Goal: Task Accomplishment & Management: Manage account settings

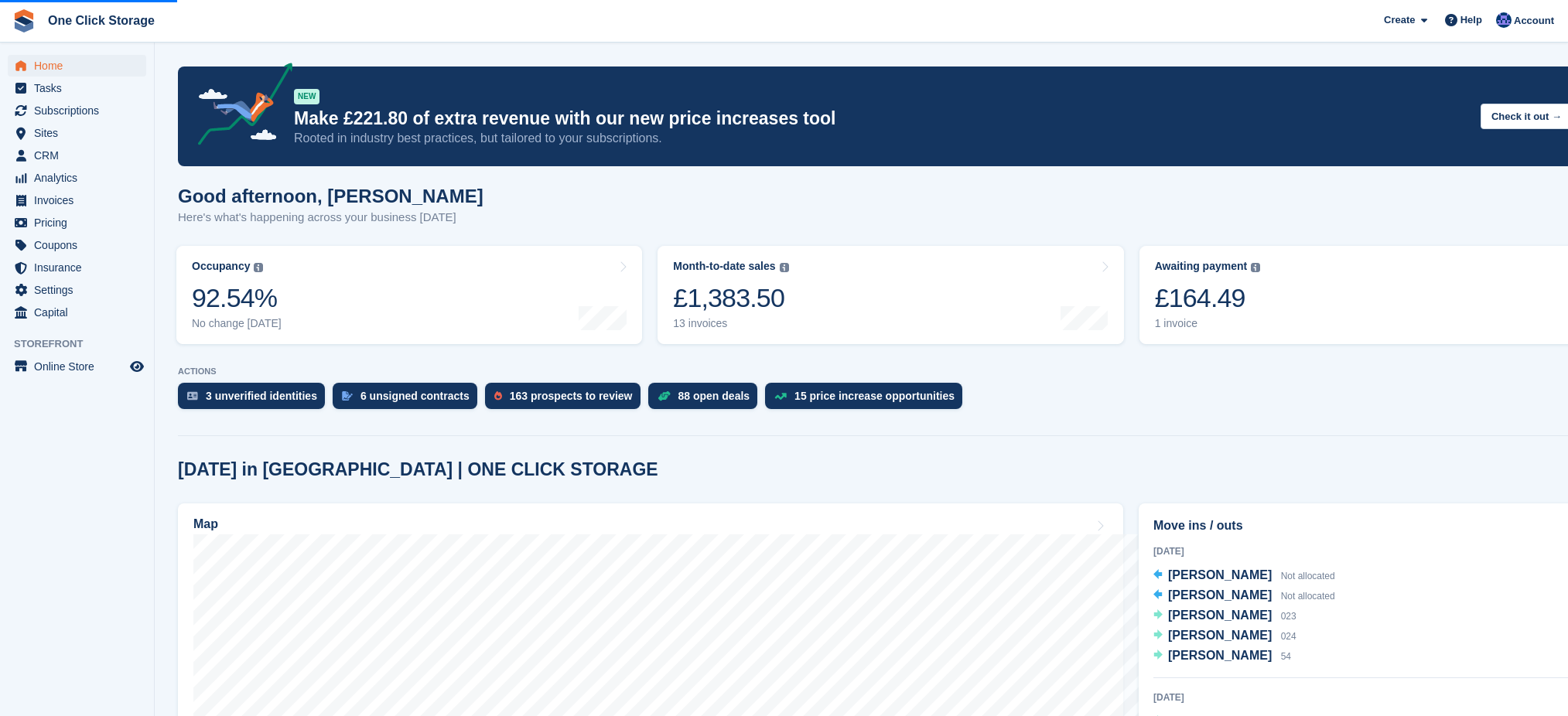
scroll to position [309, 0]
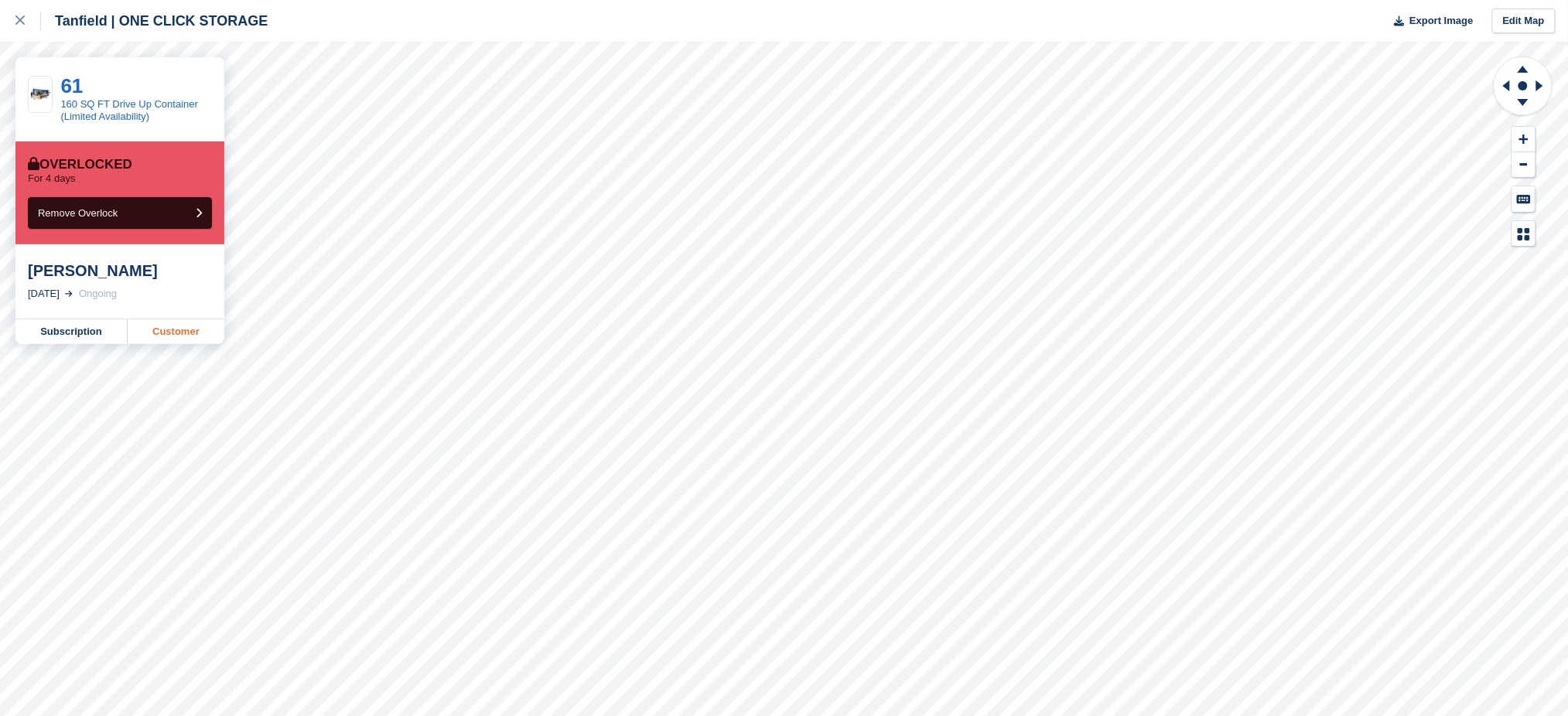
click at [179, 334] on link "Customer" at bounding box center [176, 331] width 97 height 25
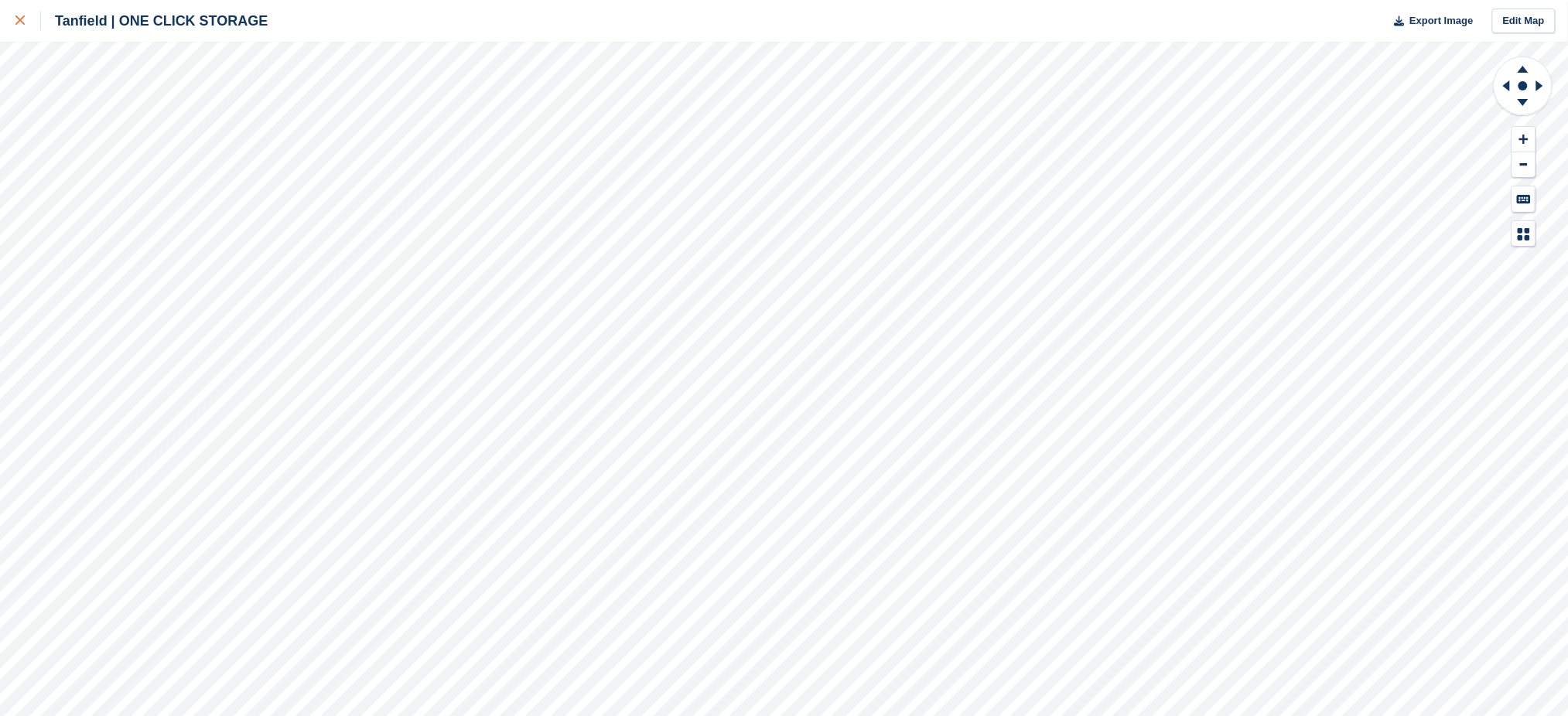
click at [17, 14] on div at bounding box center [28, 21] width 25 height 18
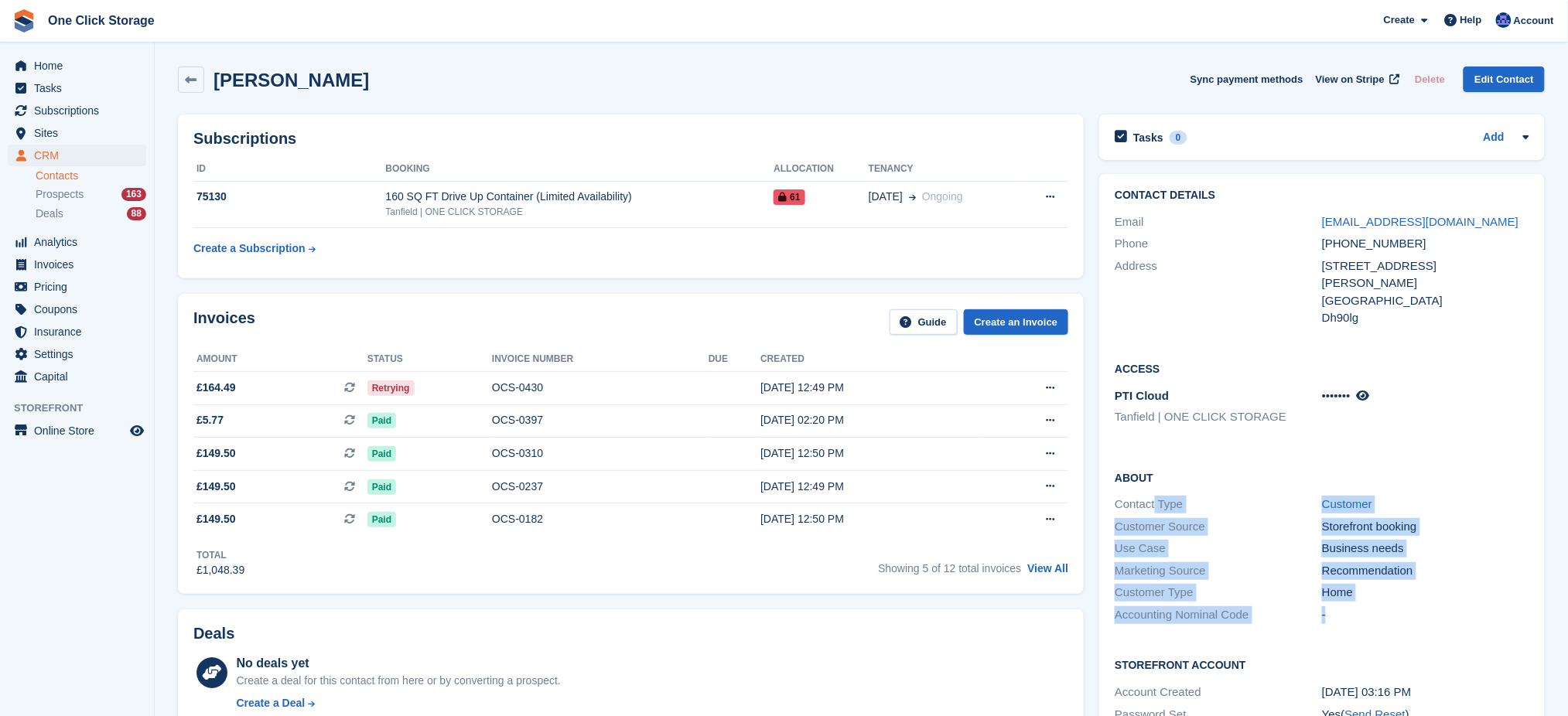
drag, startPoint x: 1350, startPoint y: 610, endPoint x: 1153, endPoint y: 506, distance: 222.8
click at [1153, 506] on div "About Contact Type Customer Customer Source Storefront booking Use Case Busines…" at bounding box center [1322, 548] width 446 height 188
click at [1248, 540] on div "Use Case" at bounding box center [1218, 549] width 207 height 17
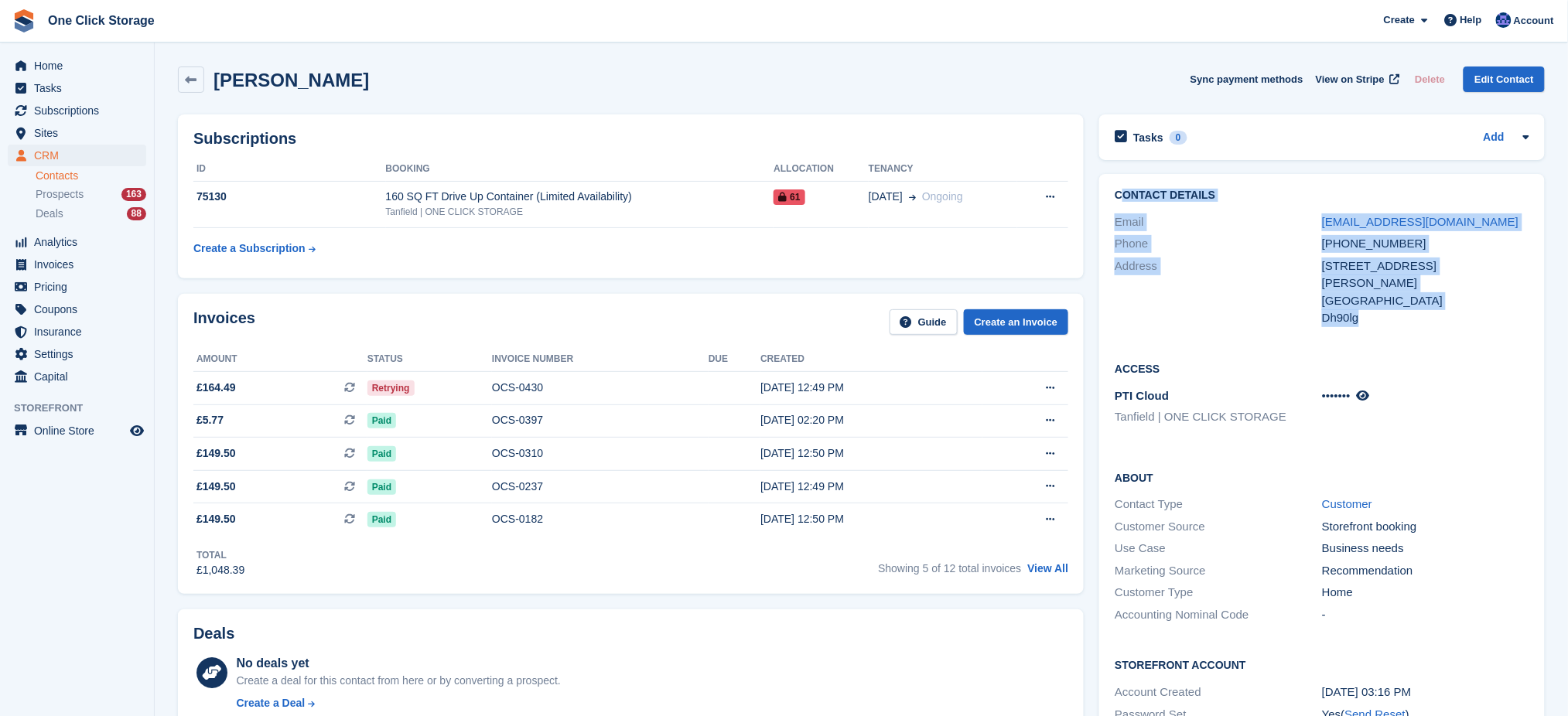
drag, startPoint x: 1380, startPoint y: 325, endPoint x: 1119, endPoint y: 191, distance: 293.4
click at [1119, 191] on div "Contact Details Email bevdawson0@icloud.com Phone +447518409096 Address 6 rodha…" at bounding box center [1322, 259] width 446 height 171
click at [1174, 266] on div "Address" at bounding box center [1218, 292] width 207 height 70
drag, startPoint x: 1365, startPoint y: 318, endPoint x: 1111, endPoint y: 196, distance: 281.8
click at [1111, 196] on div "Contact Details Email bevdawson0@icloud.com Phone +447518409096 Address 6 rodha…" at bounding box center [1322, 259] width 446 height 171
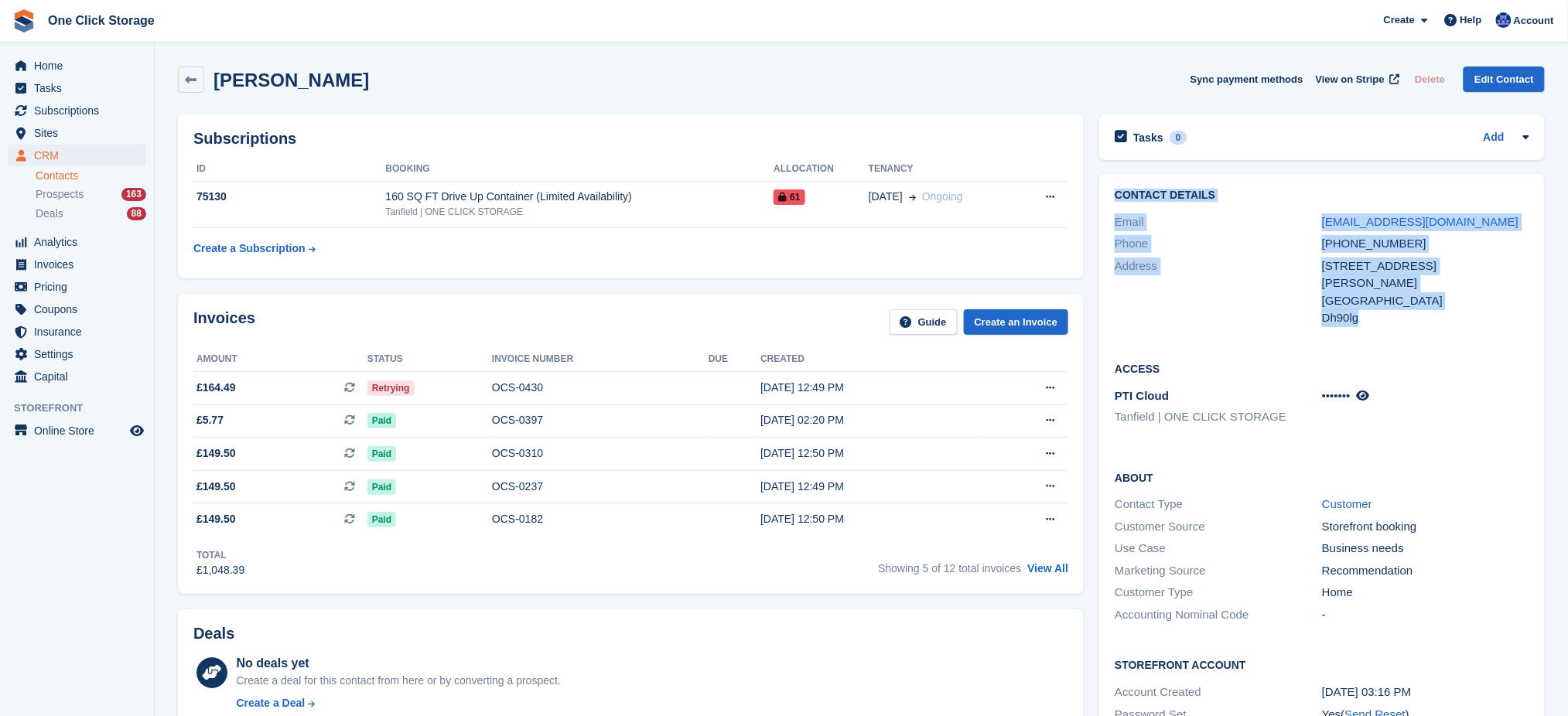
click at [1211, 252] on div "Phone +447518409096" at bounding box center [1322, 244] width 415 height 22
drag, startPoint x: 1364, startPoint y: 326, endPoint x: 1116, endPoint y: 182, distance: 286.8
click at [1116, 182] on div "Contact Details Email bevdawson0@icloud.com Phone +447518409096 Address 6 rodha…" at bounding box center [1322, 259] width 446 height 171
click at [1190, 237] on div "Phone" at bounding box center [1218, 244] width 207 height 17
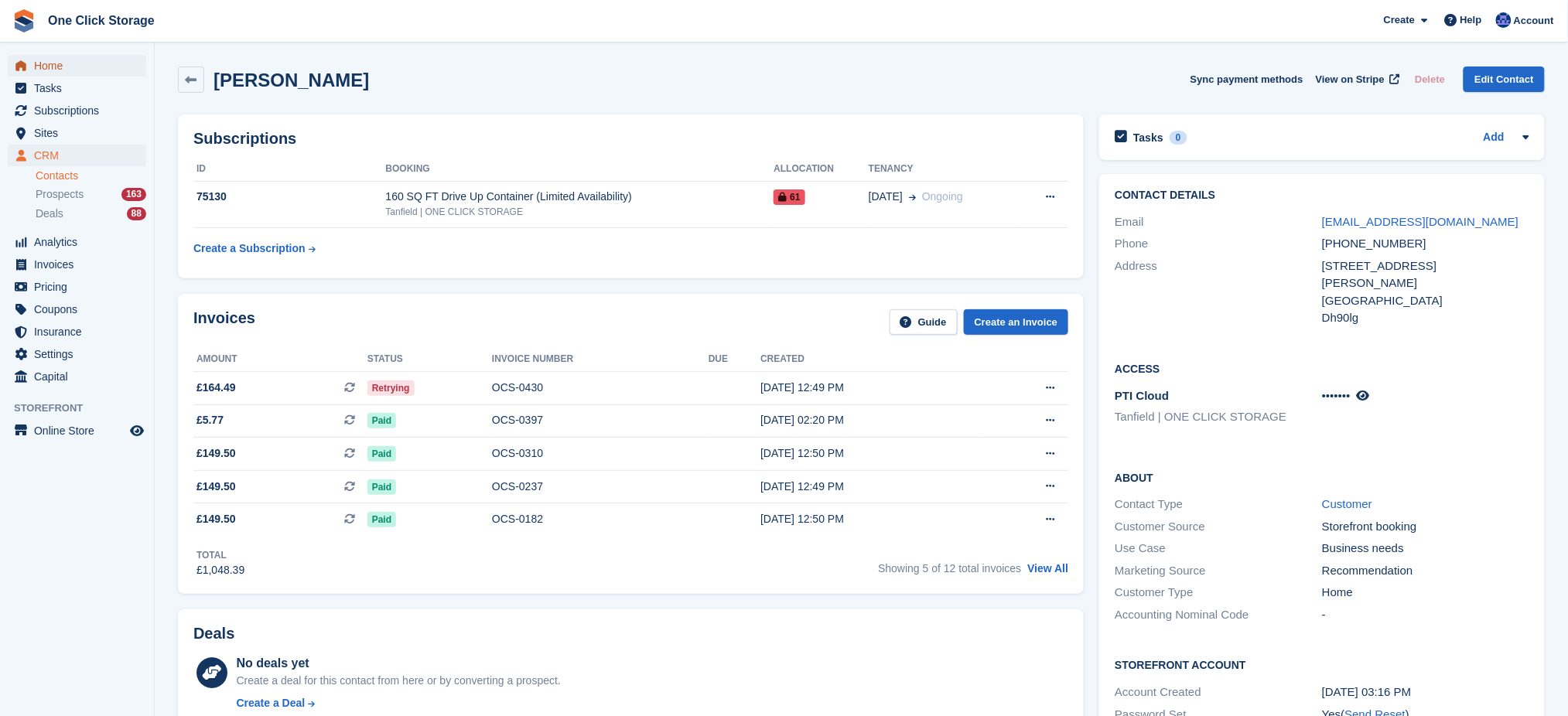
click at [63, 67] on span "Home" at bounding box center [80, 65] width 93 height 21
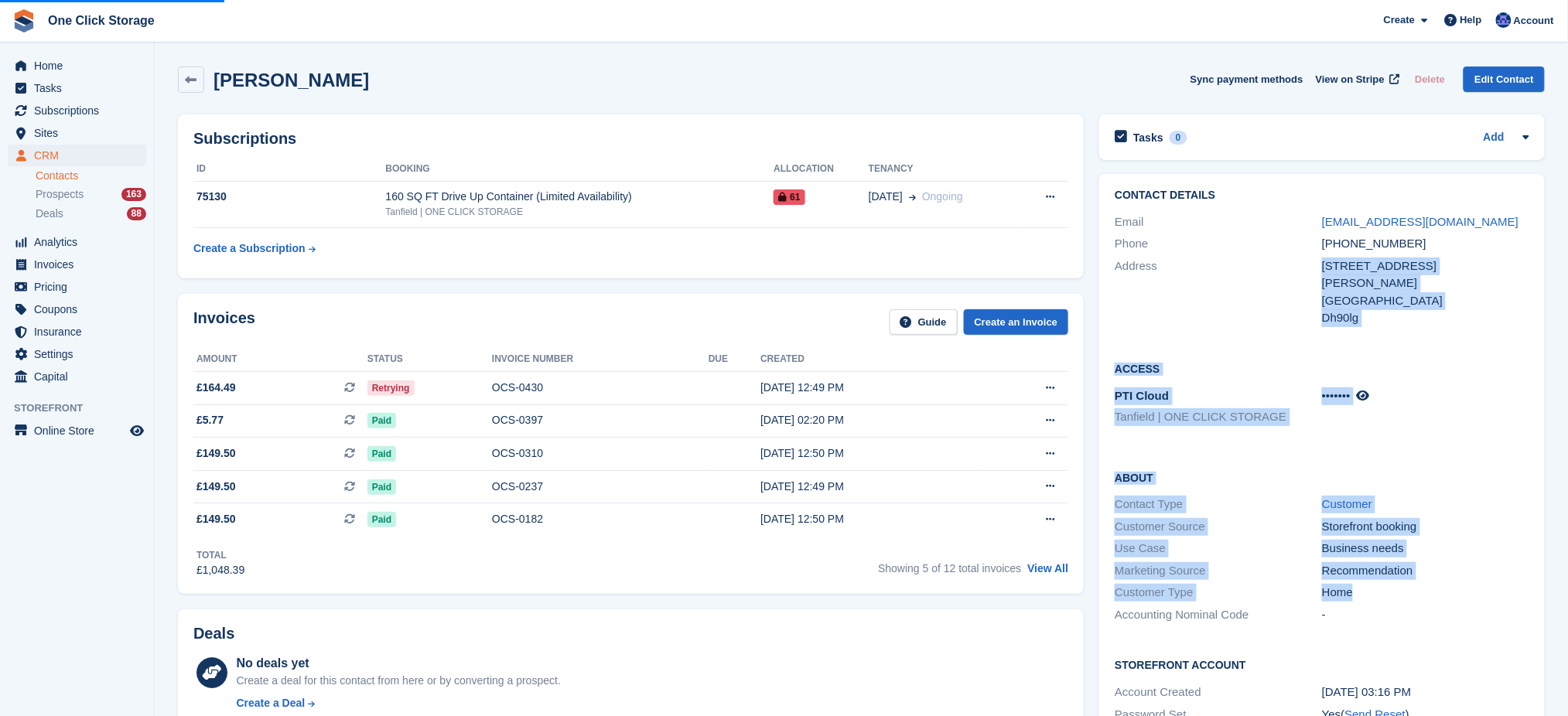
drag, startPoint x: 1292, startPoint y: 584, endPoint x: 1160, endPoint y: 265, distance: 345.2
click at [1160, 265] on div "Contact Details Email bevdawson0@icloud.com Phone +447518409096 Address 6 rodha…" at bounding box center [1322, 479] width 446 height 610
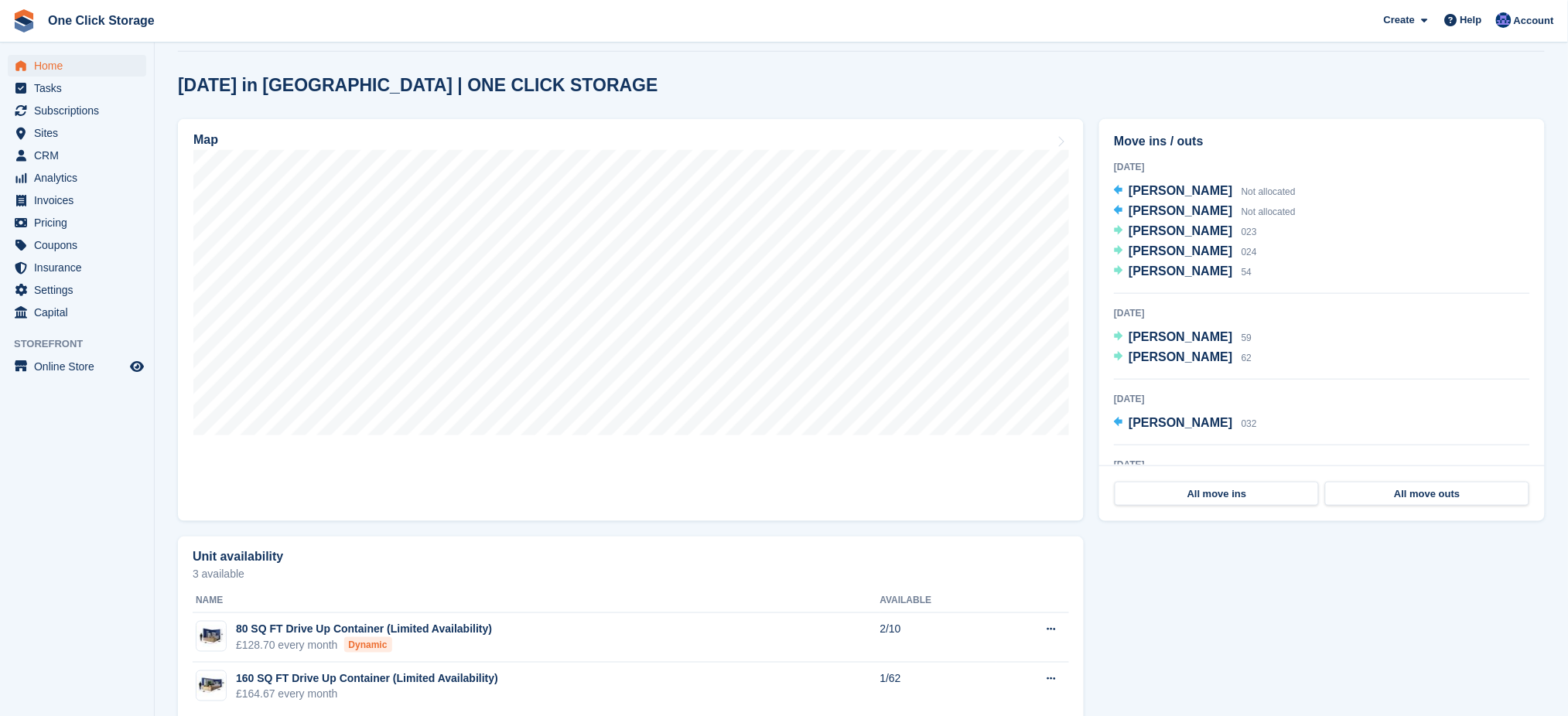
scroll to position [412, 0]
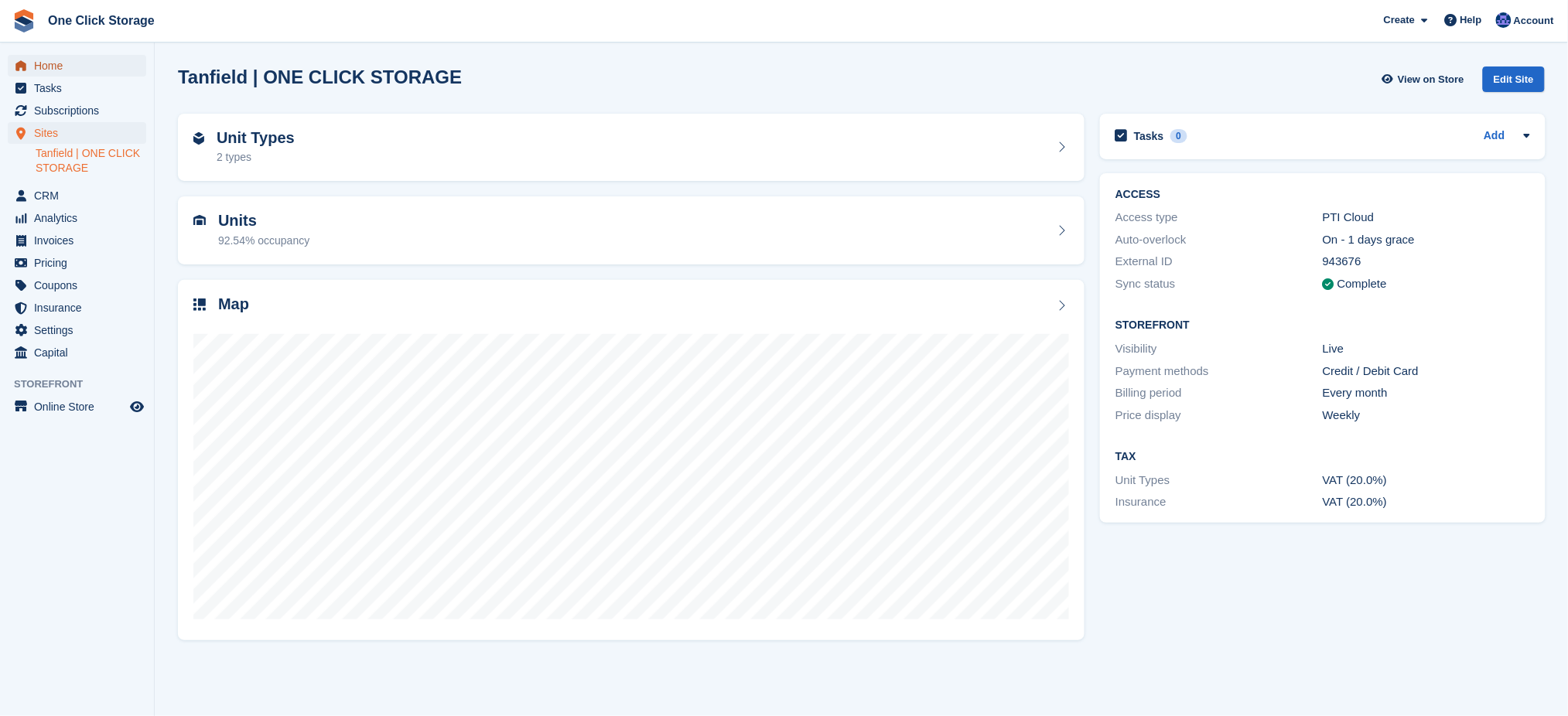
click at [67, 69] on span "Home" at bounding box center [80, 65] width 93 height 21
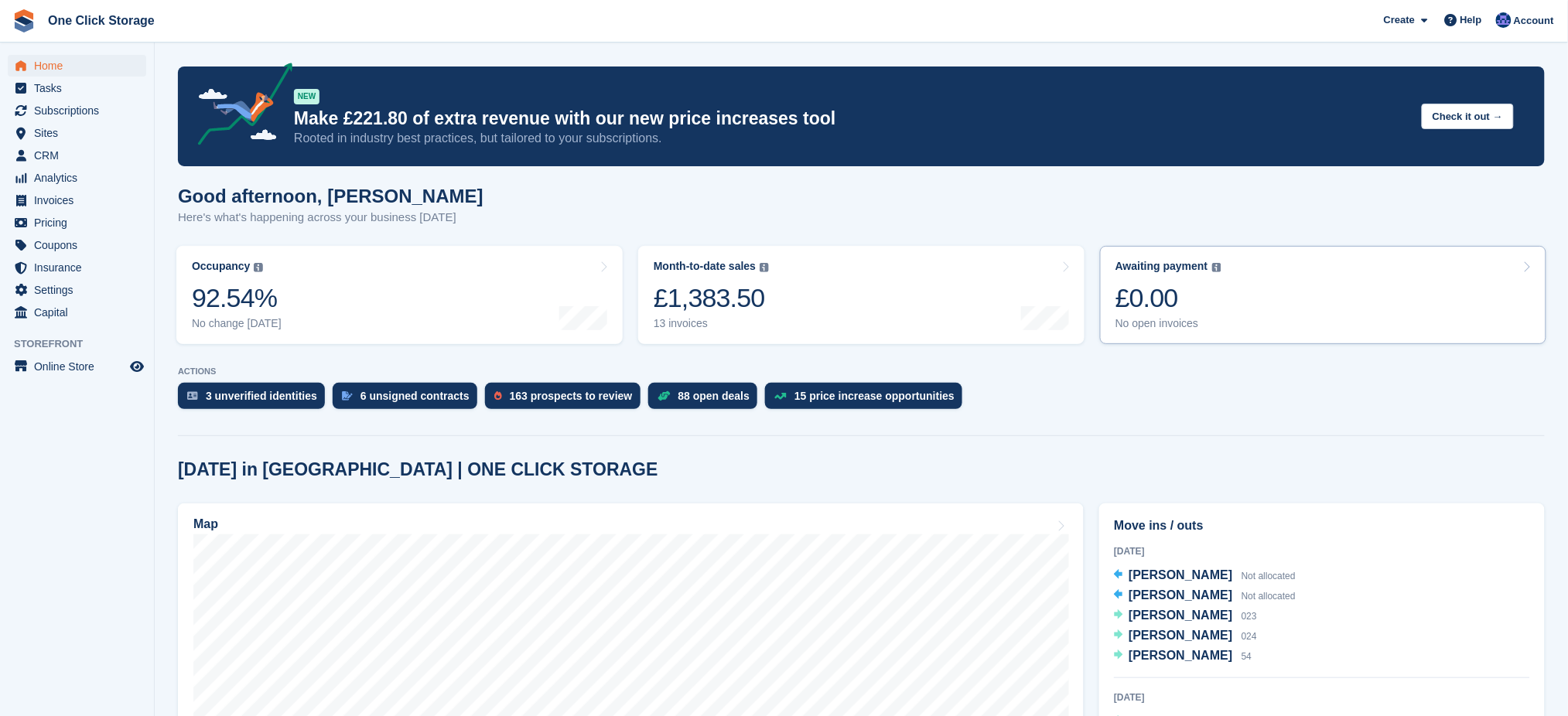
click at [1220, 297] on link "Awaiting payment The total outstanding balance on all open invoices. £0.00 No o…" at bounding box center [1323, 295] width 446 height 98
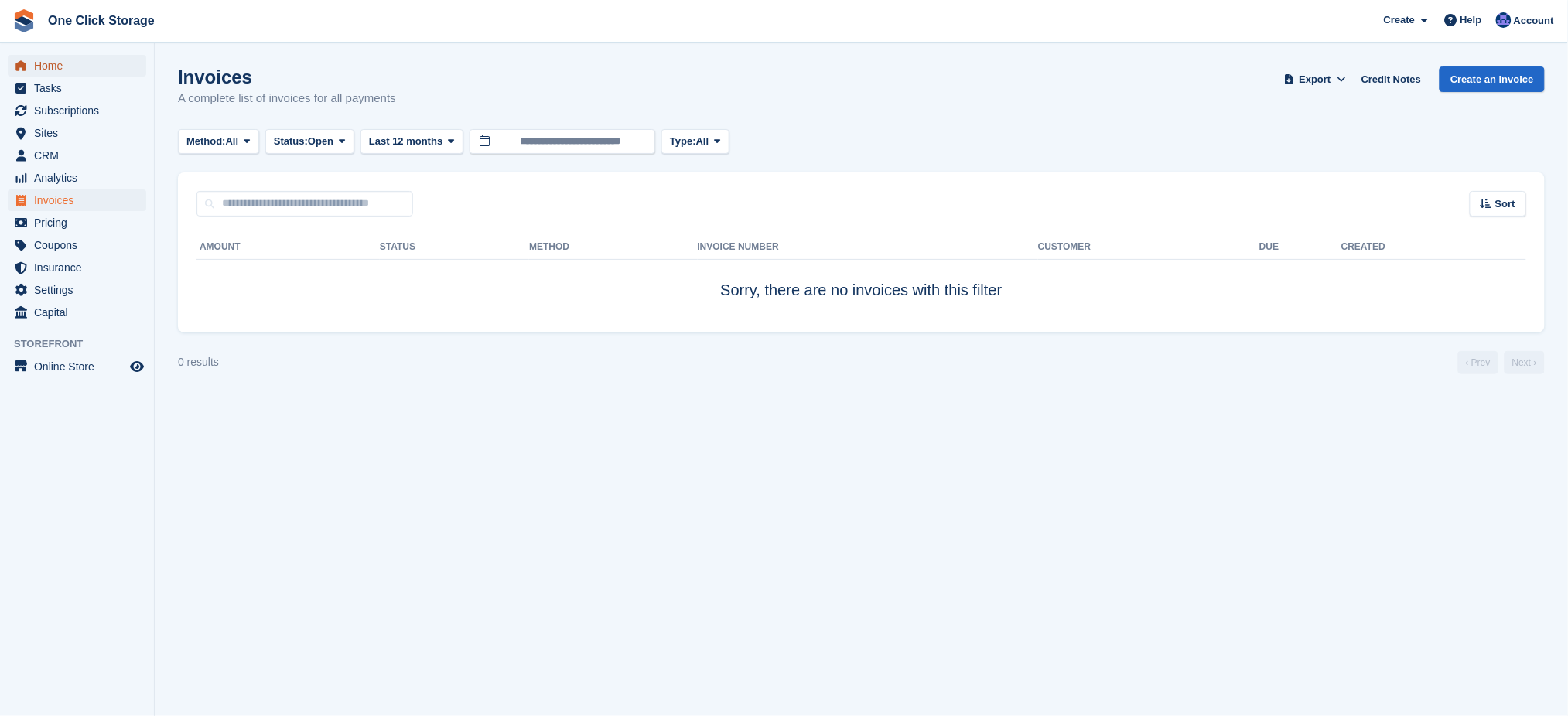
click at [52, 57] on span "Home" at bounding box center [80, 65] width 93 height 21
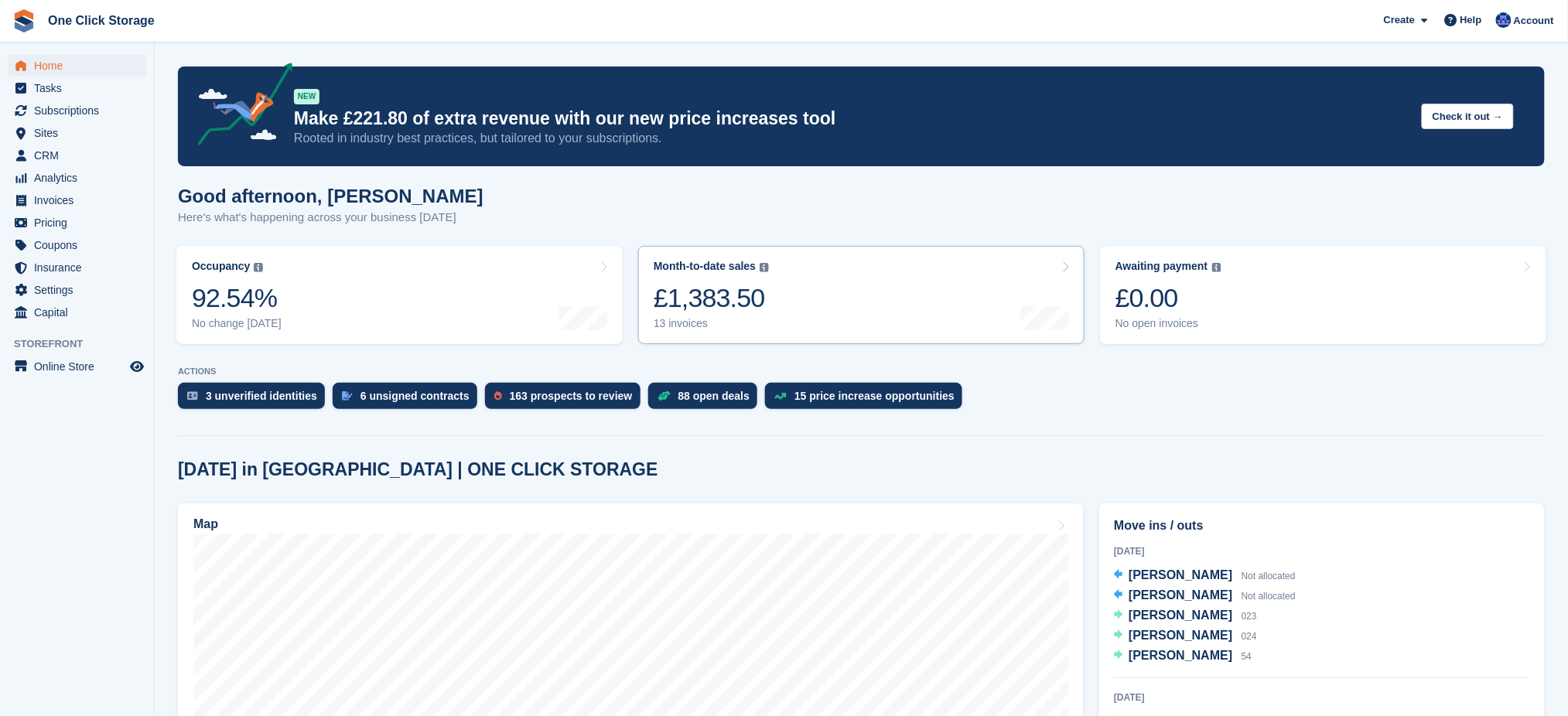
click at [922, 291] on link "Month-to-date sales The sum of all finalised invoices generated this month to d…" at bounding box center [861, 295] width 446 height 98
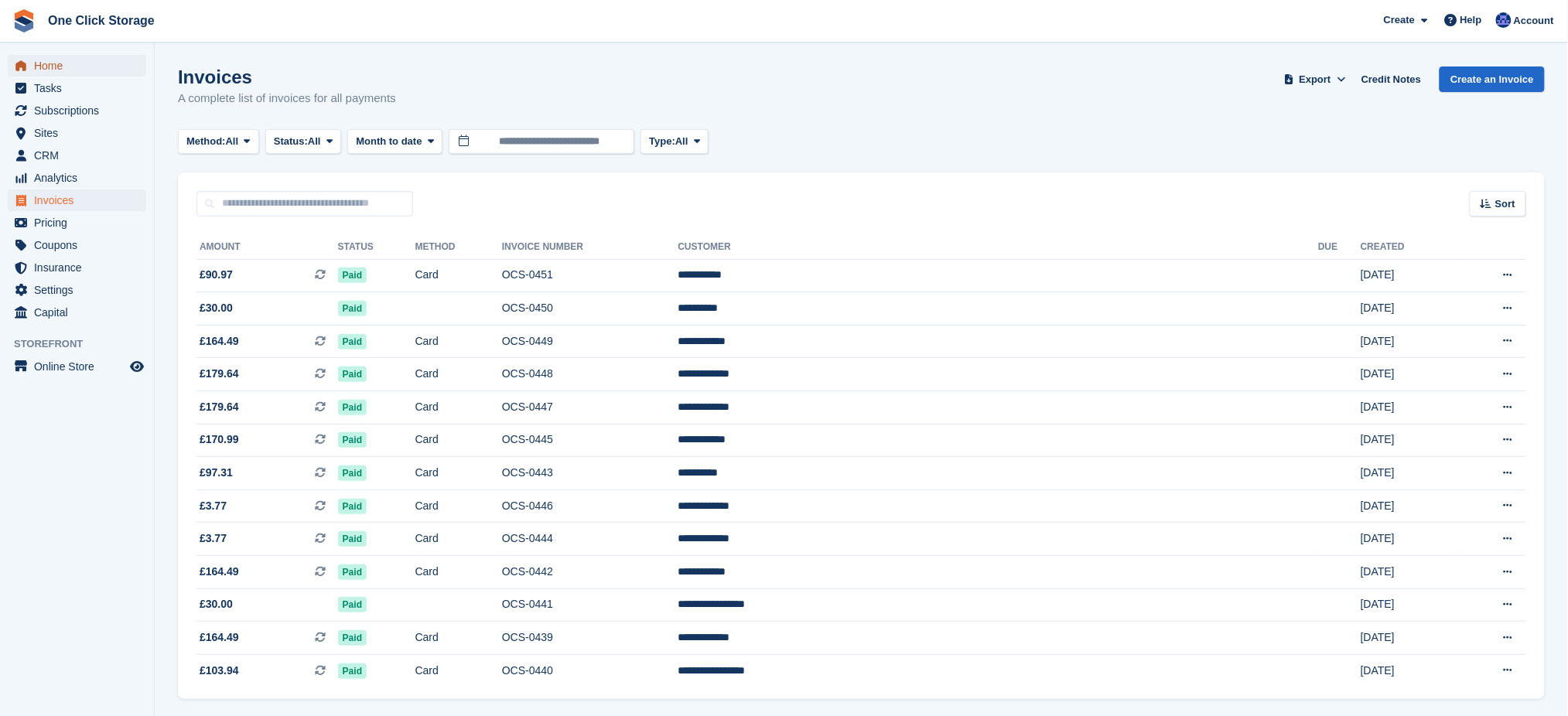
click at [64, 61] on span "Home" at bounding box center [80, 65] width 93 height 21
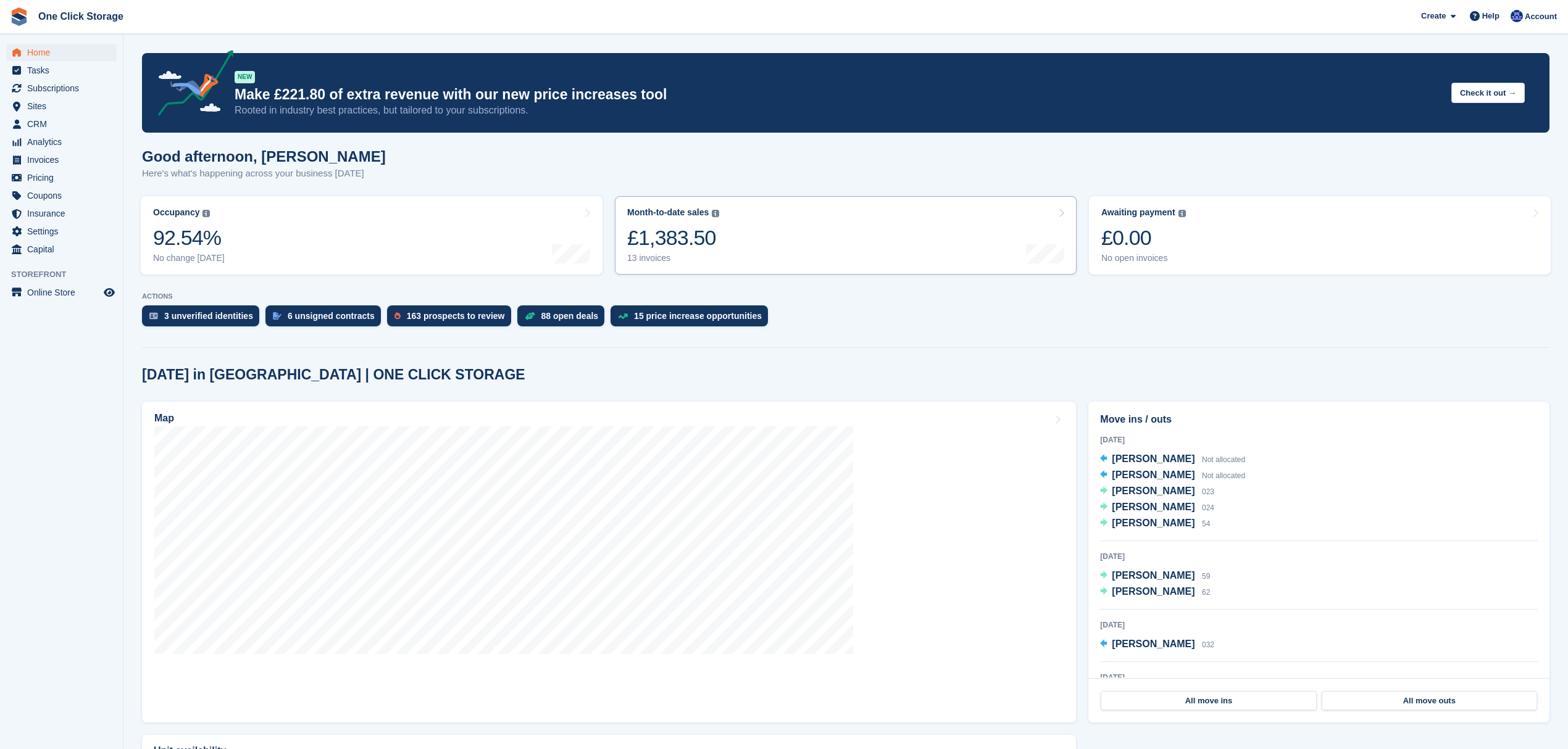
click at [773, 250] on link "Month-to-date sales The sum of all finalised invoices generated this month to d…" at bounding box center [846, 236] width 462 height 79
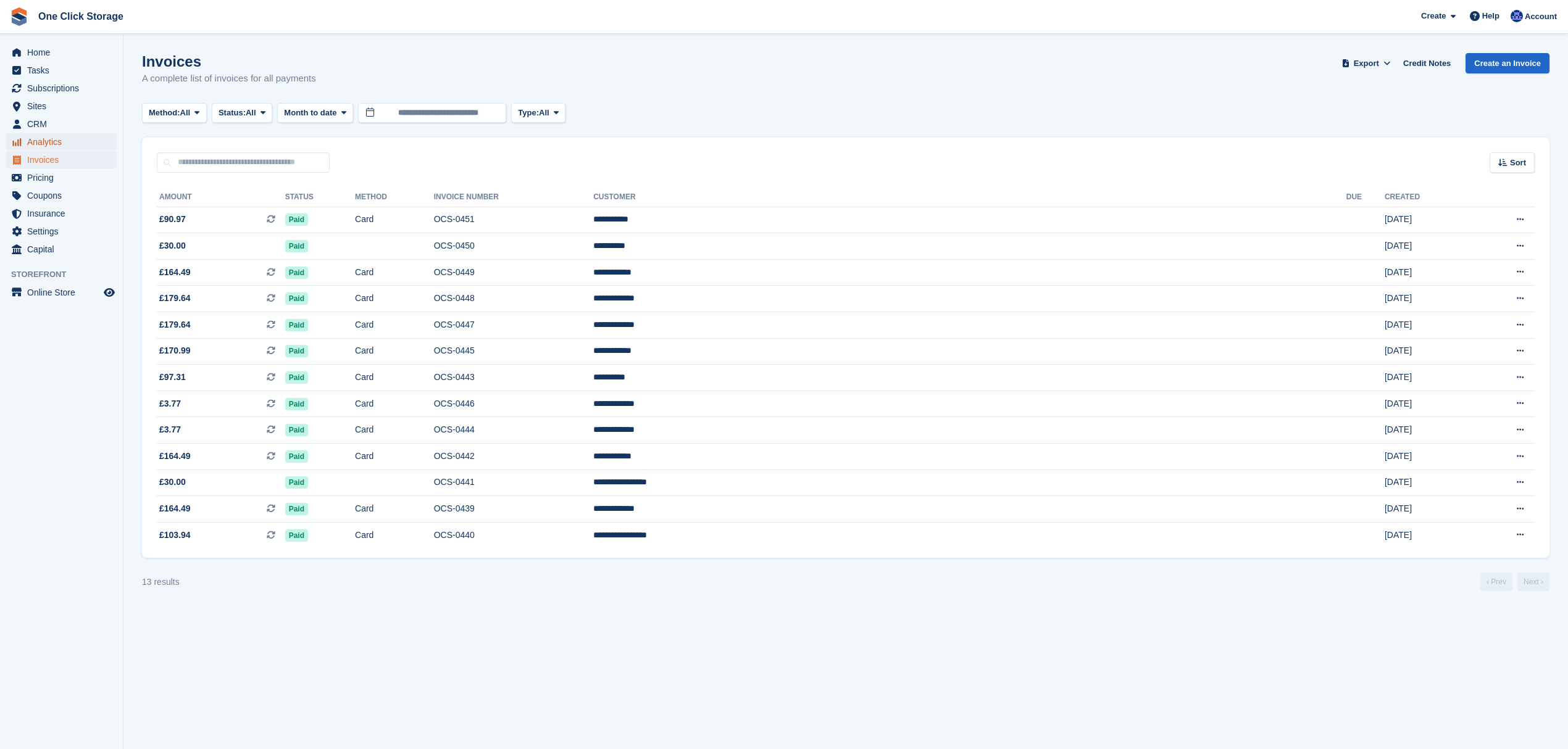
click at [53, 144] on span "Analytics" at bounding box center [64, 141] width 74 height 17
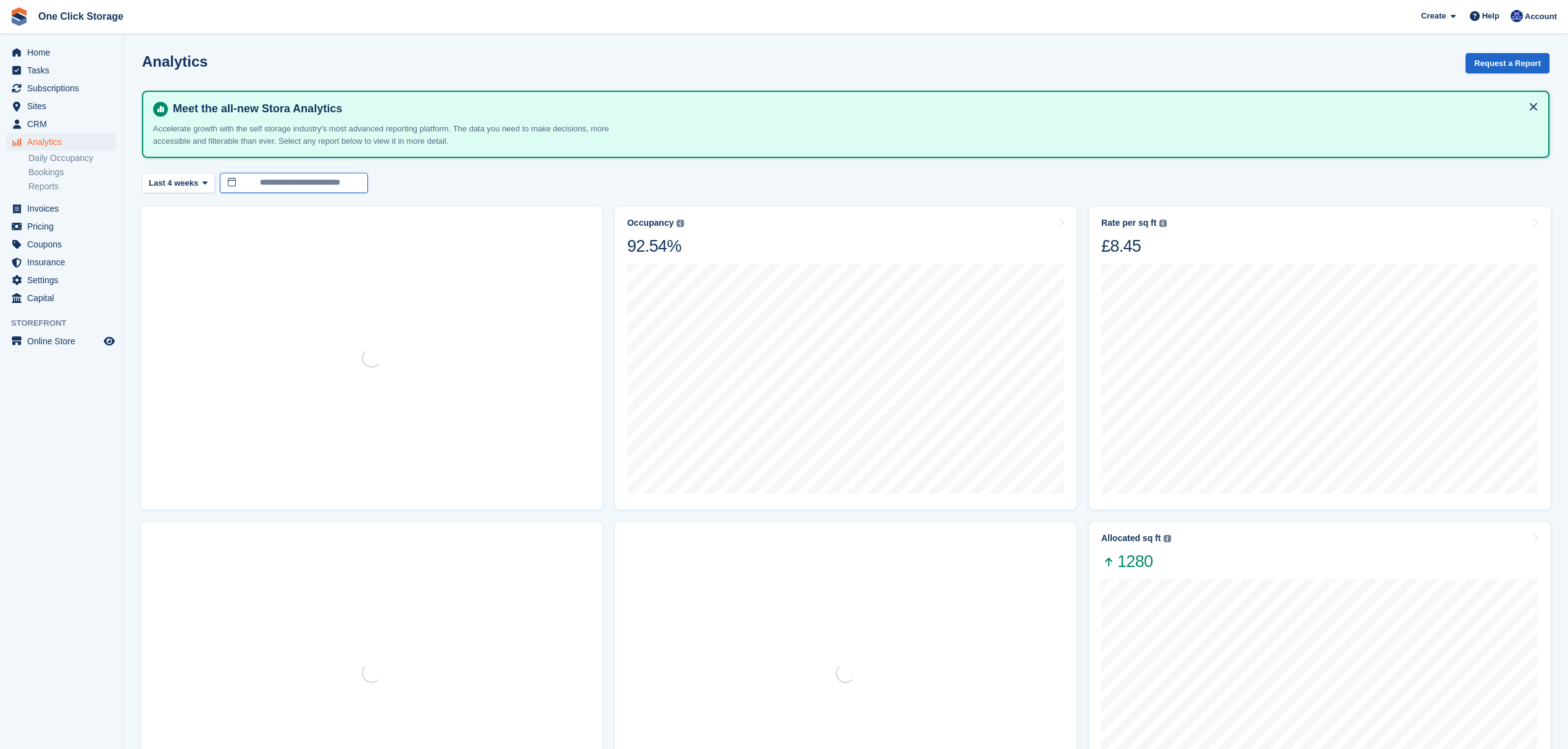
click at [292, 180] on input "**********" at bounding box center [294, 183] width 148 height 20
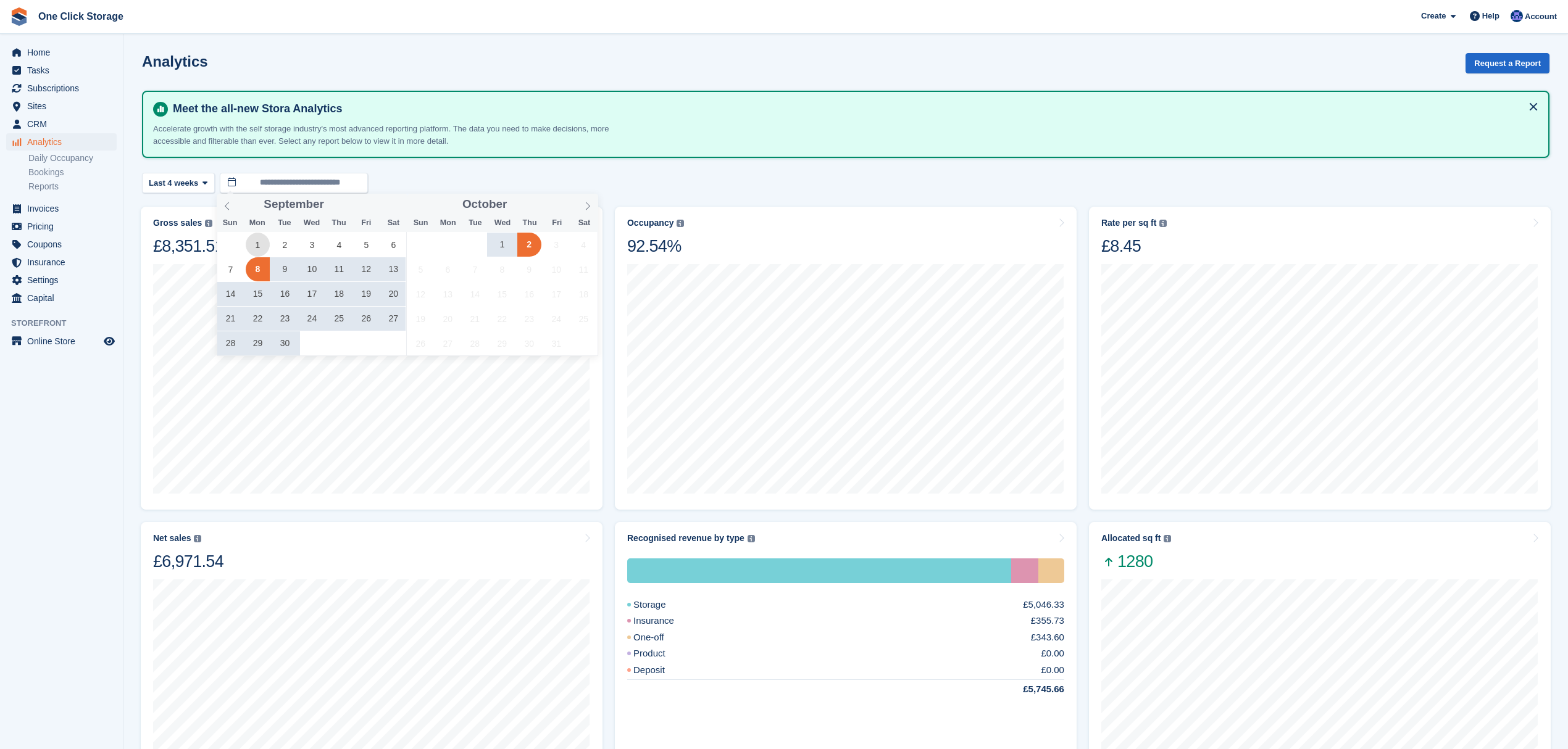
click at [254, 241] on span "1" at bounding box center [258, 245] width 24 height 24
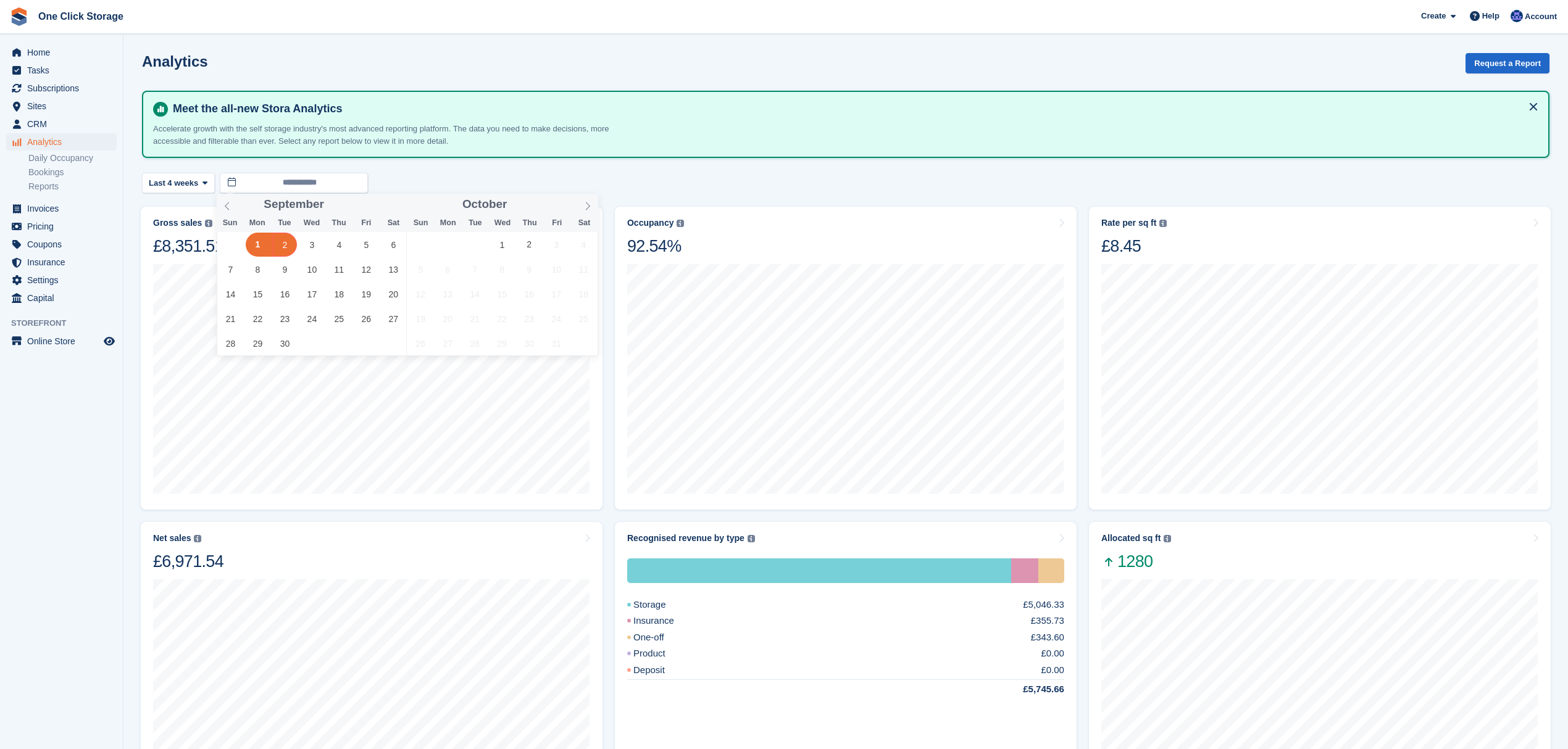
click at [280, 243] on span "2" at bounding box center [285, 245] width 24 height 24
type input "**********"
click at [64, 55] on span "Home" at bounding box center [64, 52] width 74 height 17
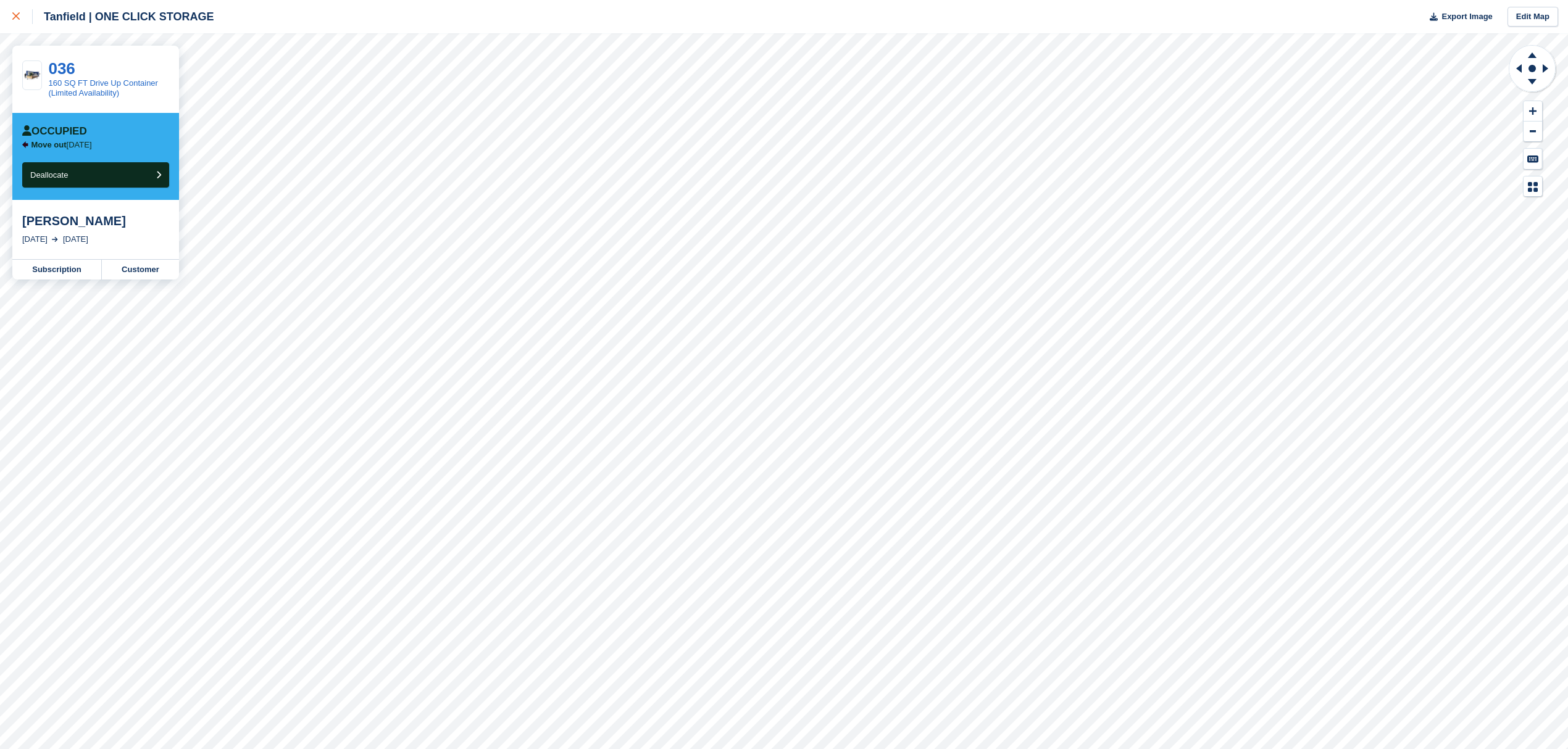
click at [18, 15] on icon at bounding box center [16, 16] width 8 height 8
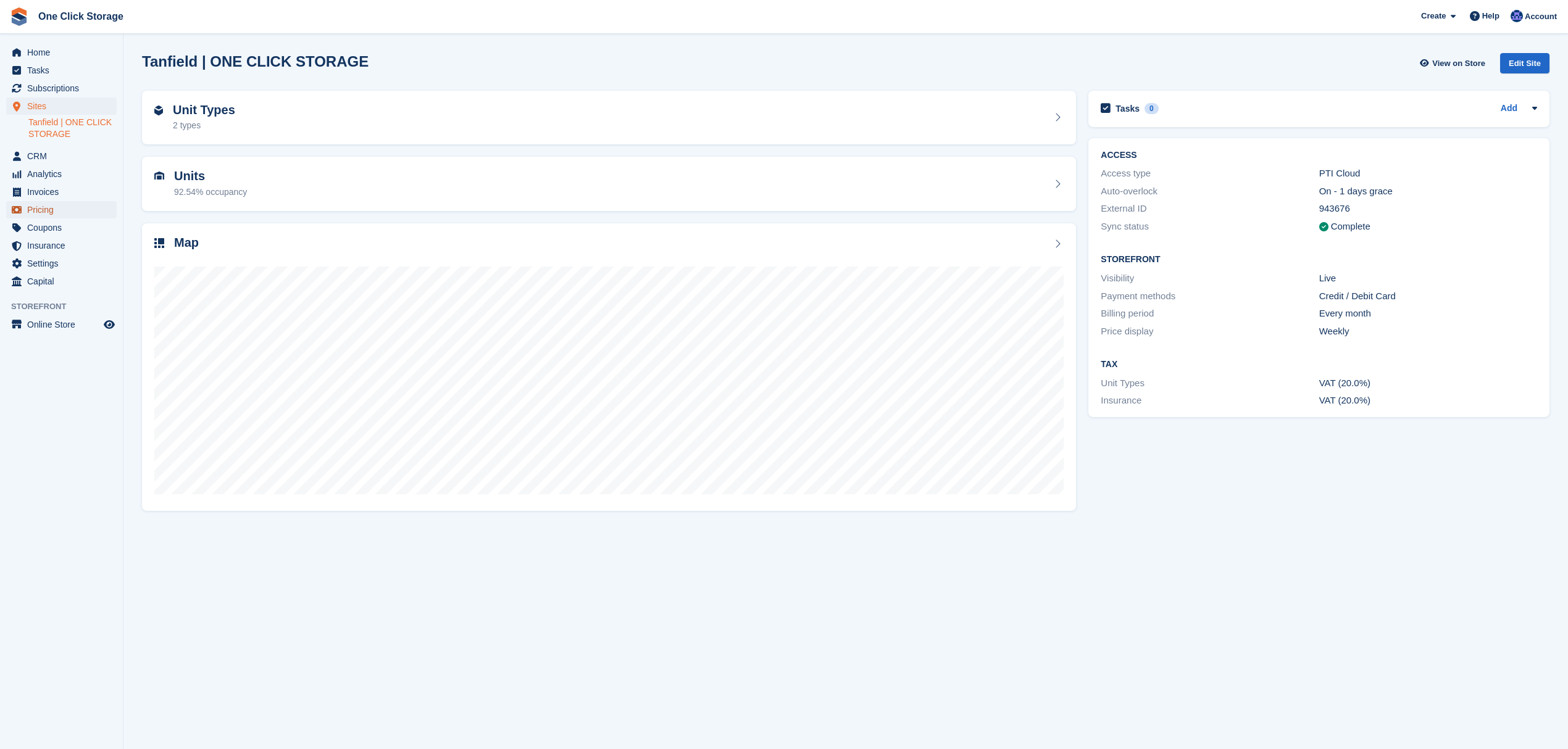
click at [62, 210] on span "Pricing" at bounding box center [64, 209] width 74 height 17
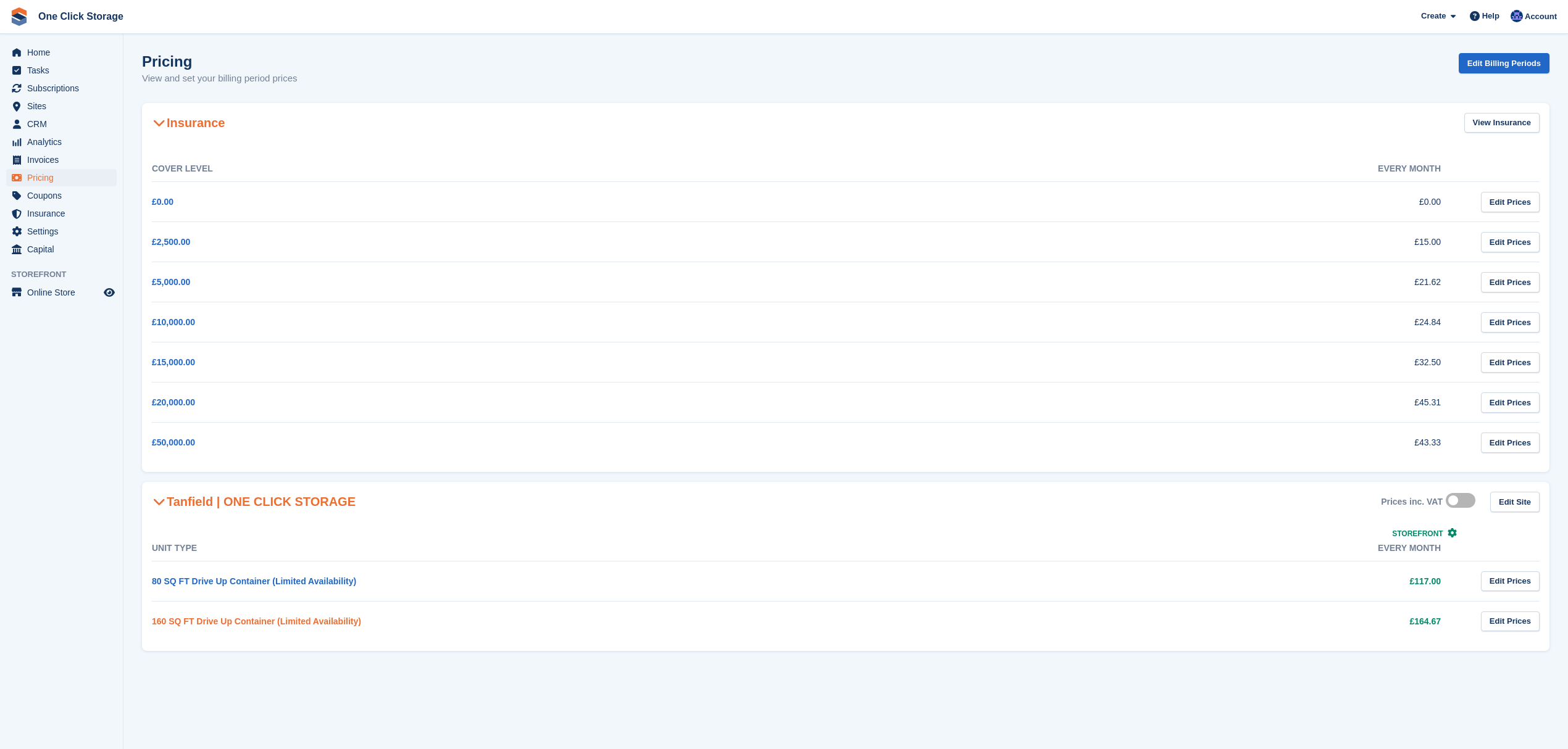
click at [278, 626] on link "160 SQ FT Drive Up Container (Limited Availability)" at bounding box center [257, 622] width 209 height 10
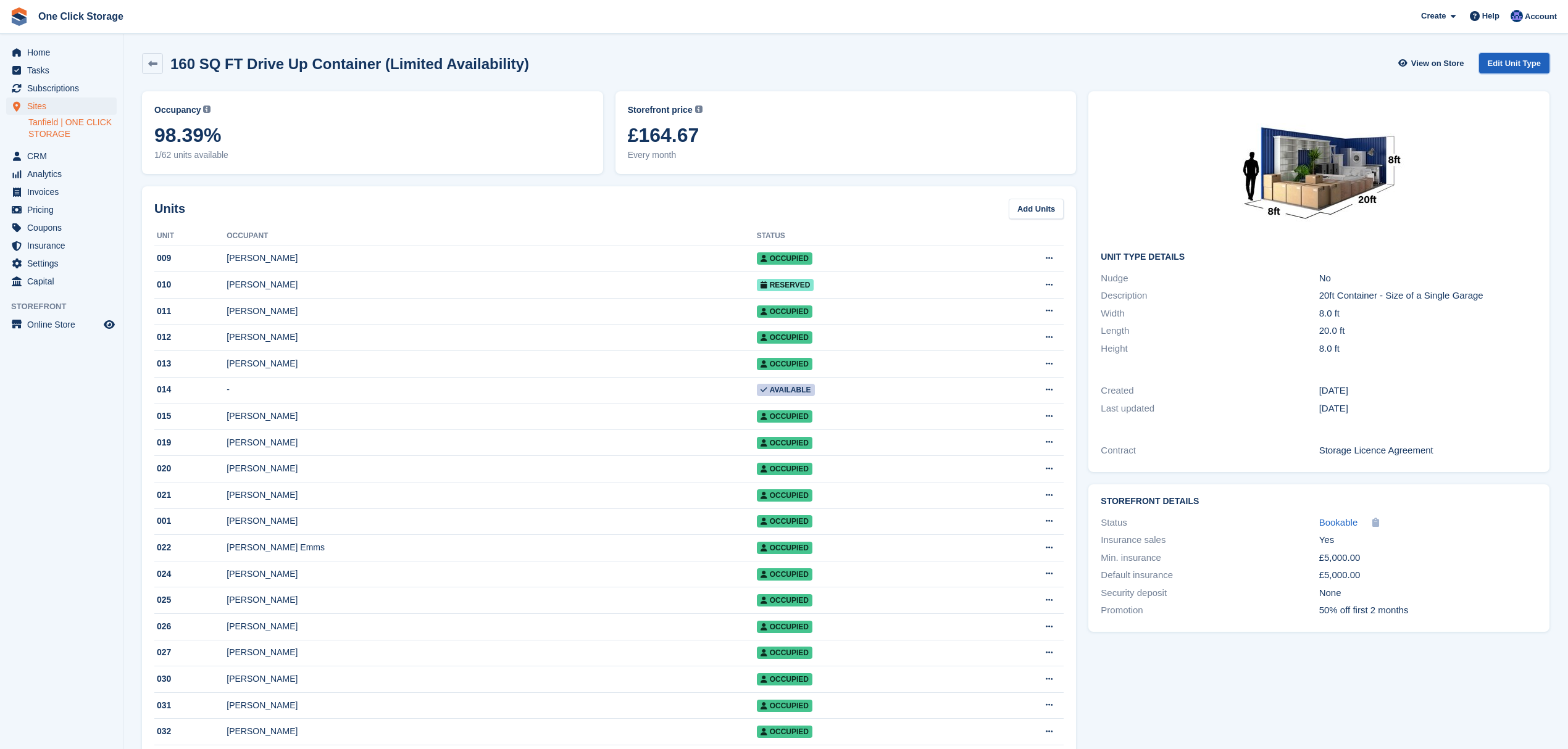
click at [1515, 60] on link "Edit Unit Type" at bounding box center [1514, 63] width 70 height 20
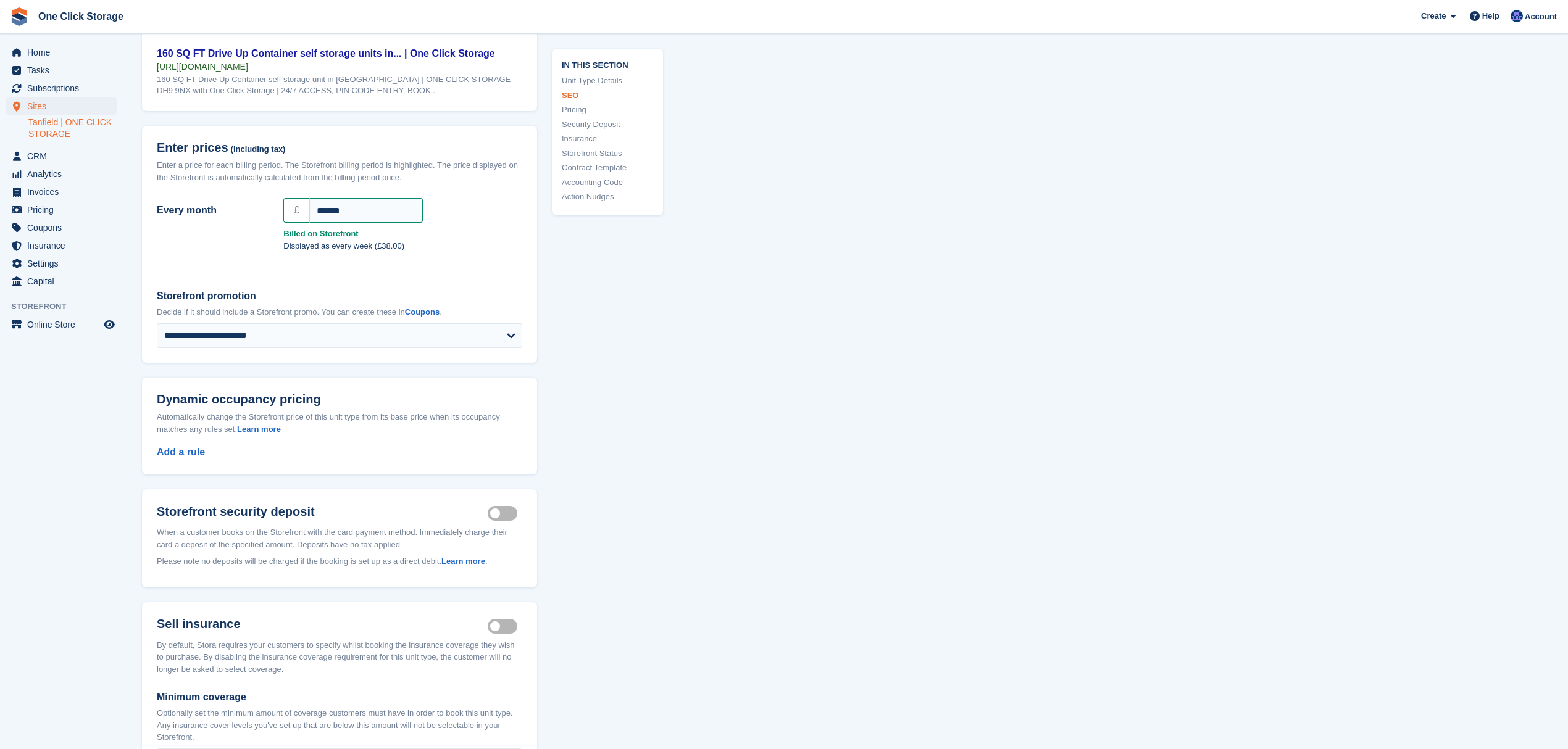
scroll to position [987, 0]
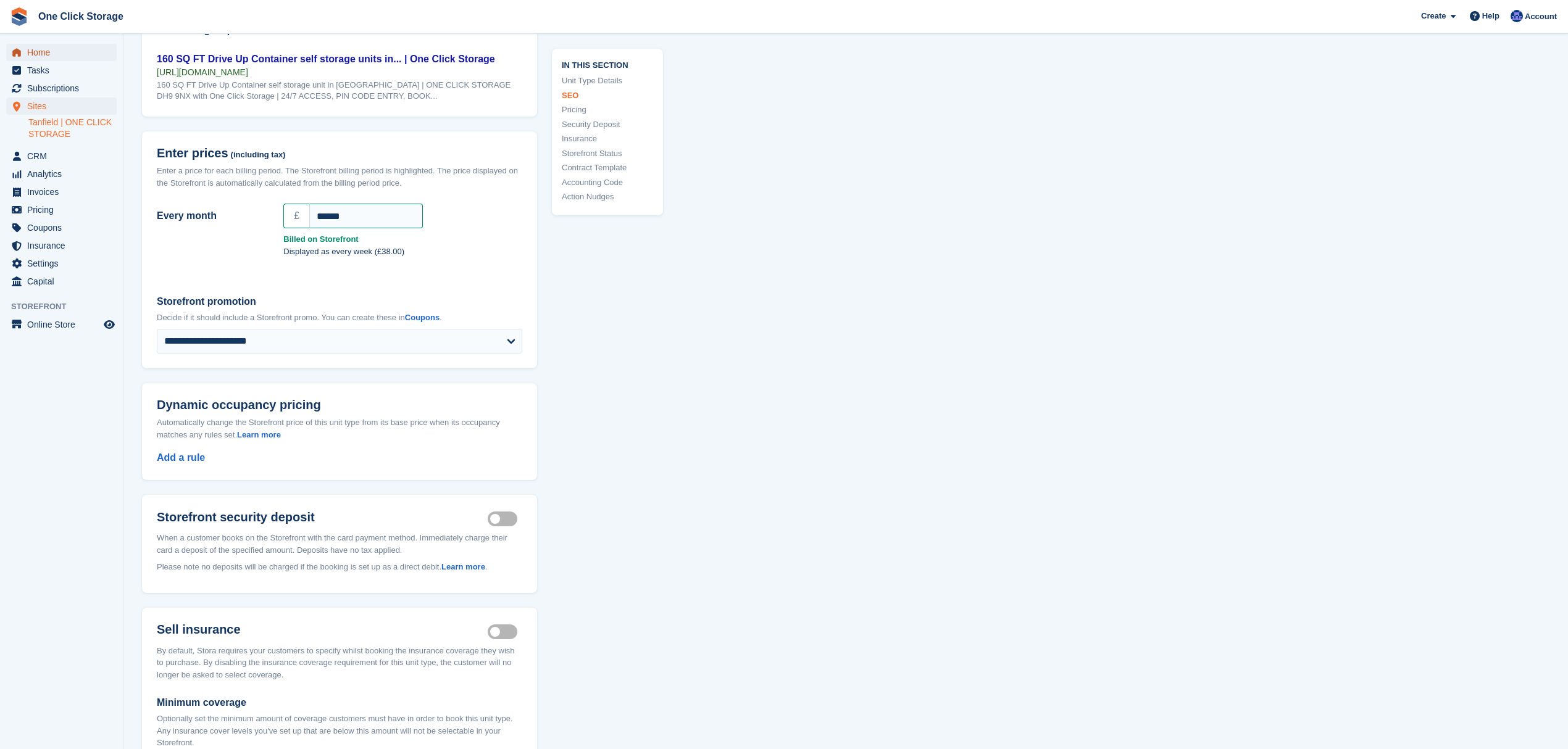
click at [38, 53] on span "Home" at bounding box center [64, 52] width 74 height 17
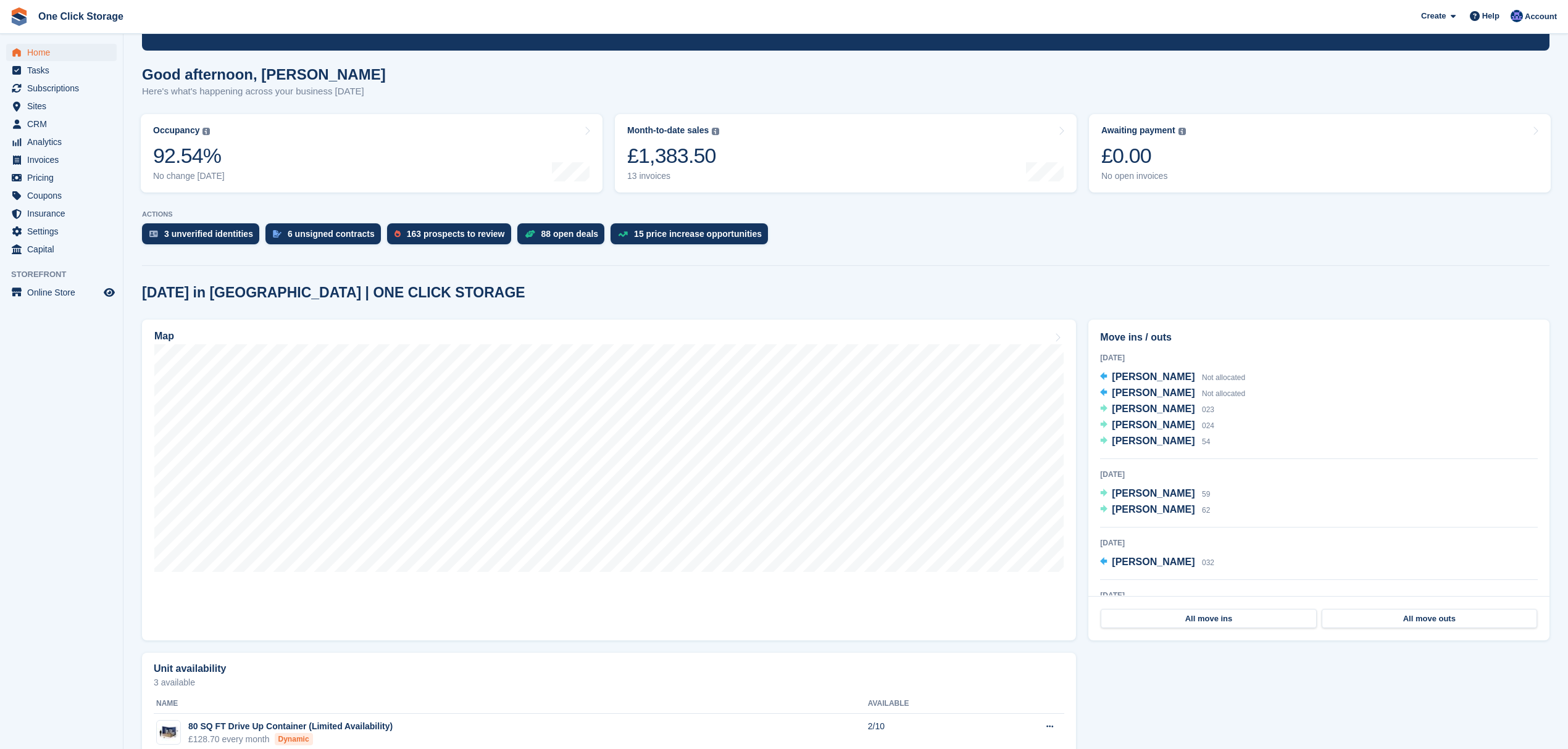
scroll to position [154, 0]
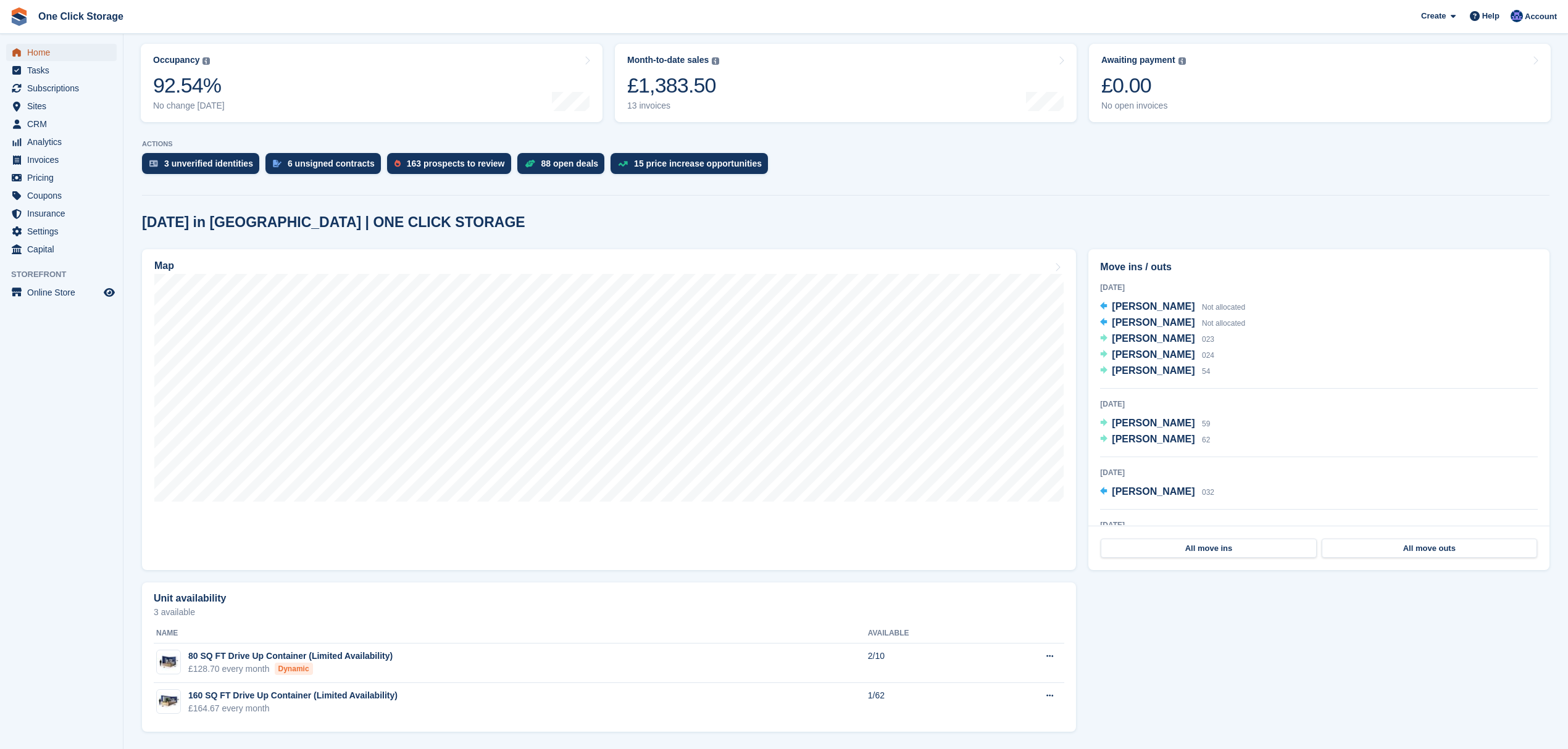
click at [50, 52] on span "Home" at bounding box center [64, 52] width 74 height 17
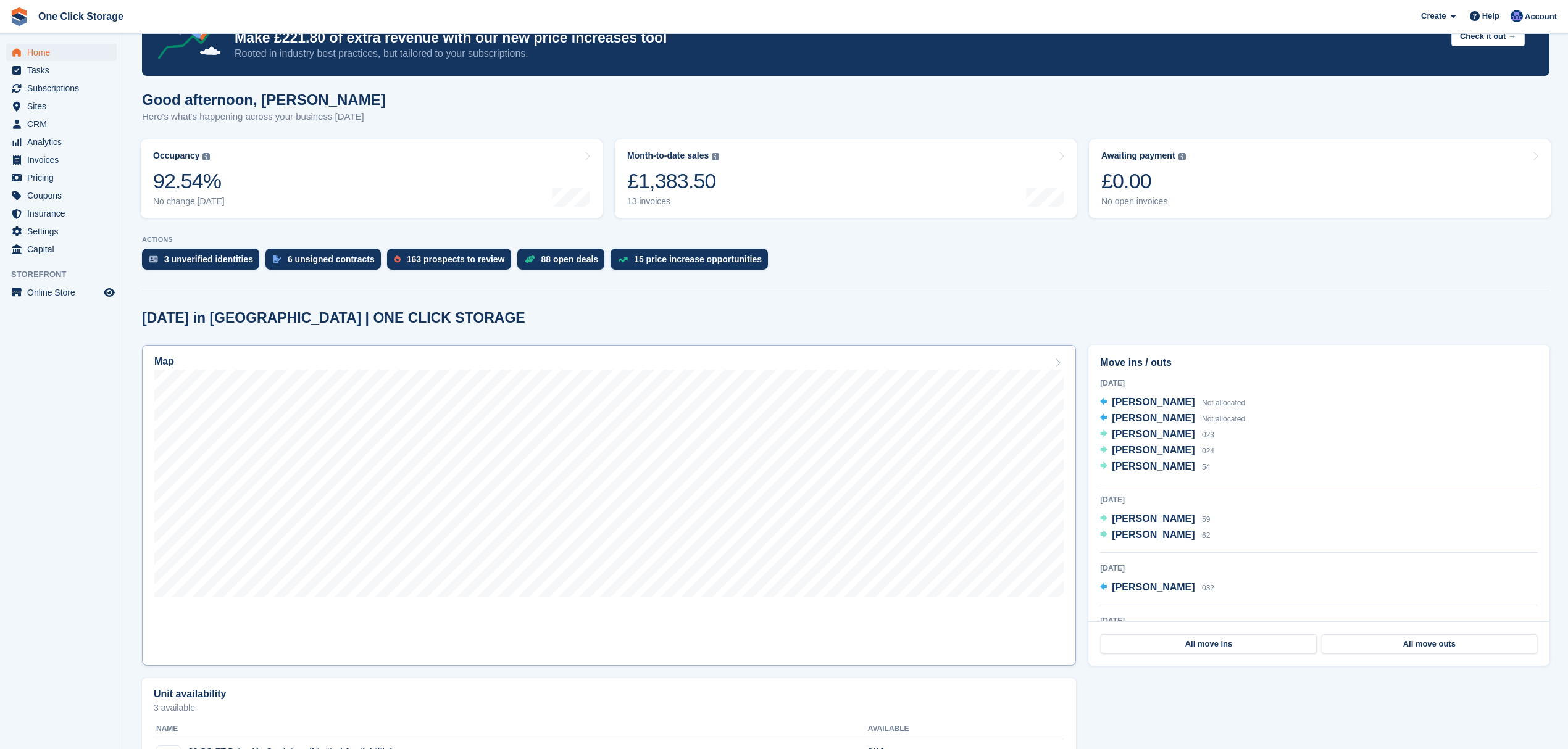
scroll to position [82, 0]
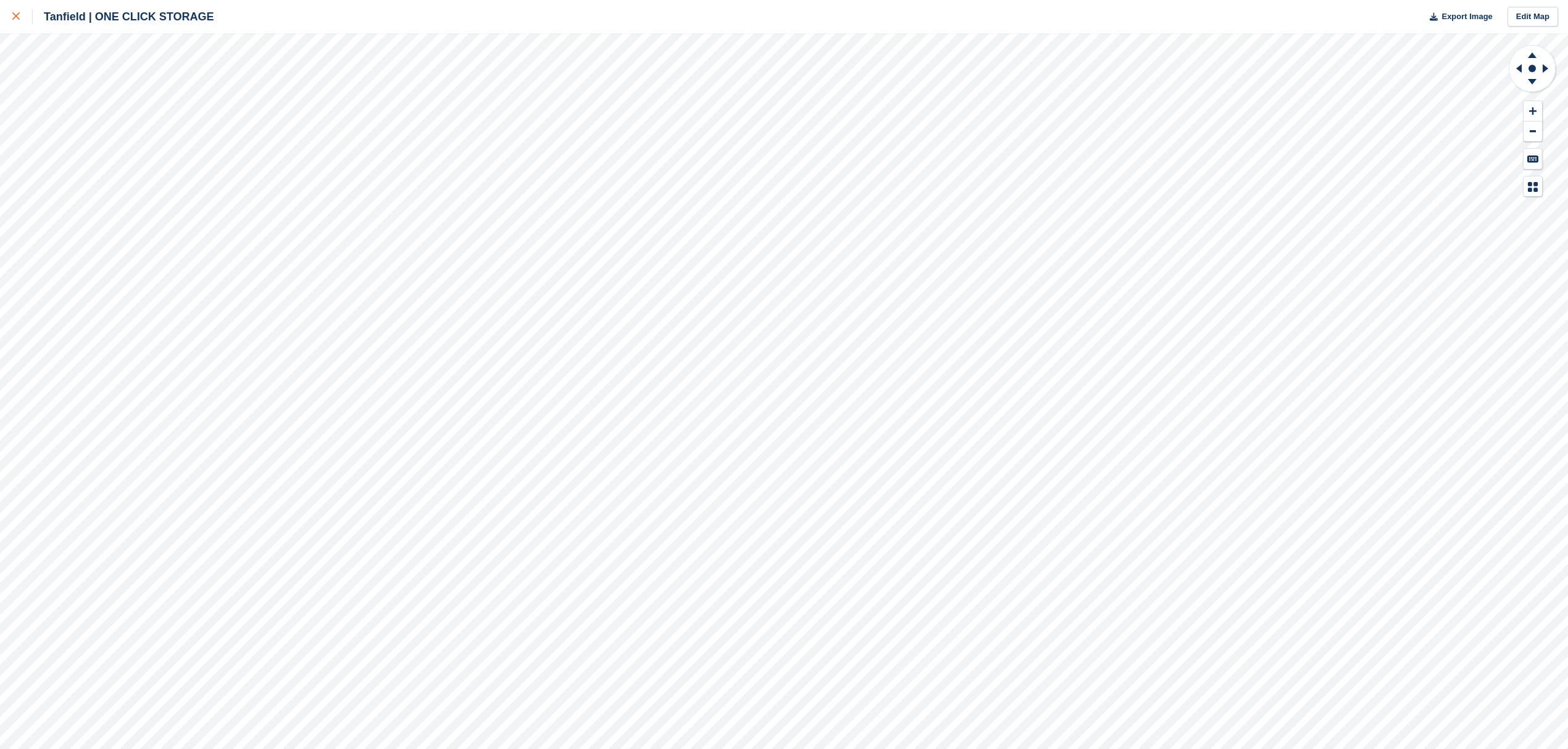
click at [23, 18] on div at bounding box center [22, 16] width 20 height 15
